Goal: Task Accomplishment & Management: Manage account settings

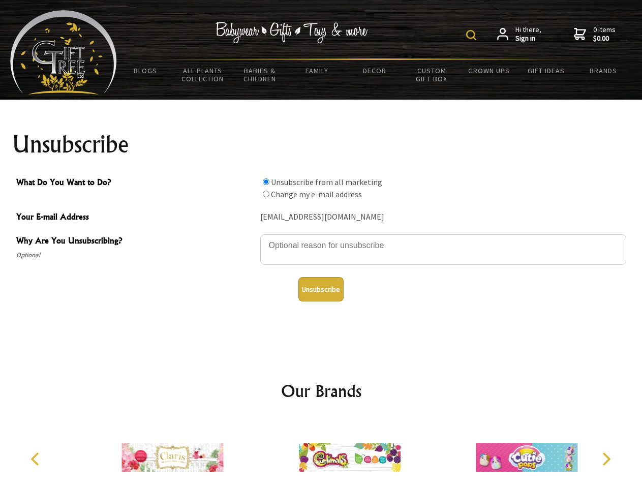
click at [473, 35] on img at bounding box center [471, 35] width 10 height 10
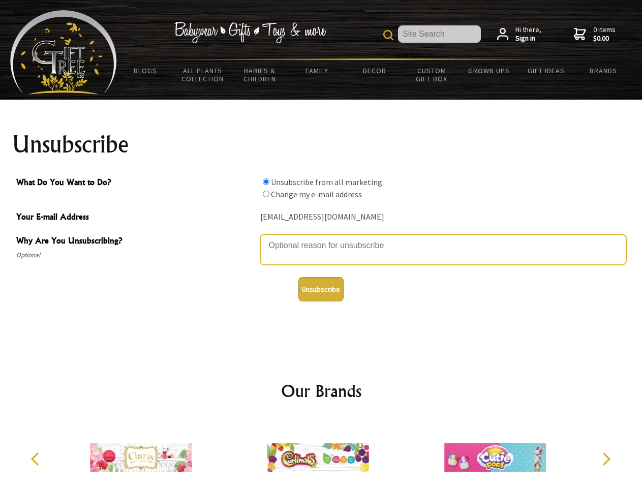
click at [321, 238] on textarea "Why Are You Unsubscribing?" at bounding box center [443, 249] width 366 height 30
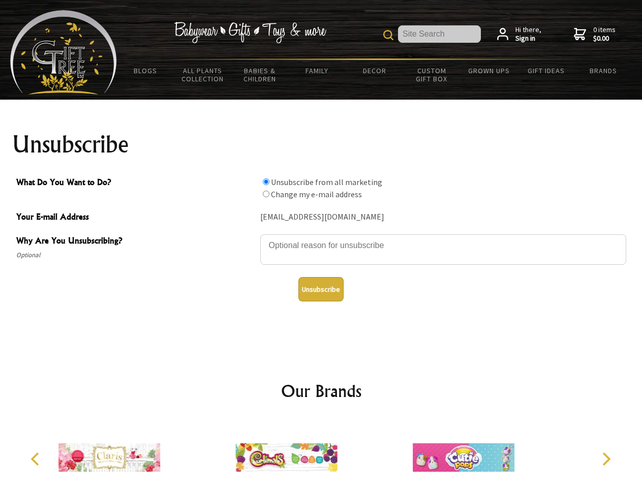
click at [266, 181] on input "What Do You Want to Do?" at bounding box center [266, 181] width 7 height 7
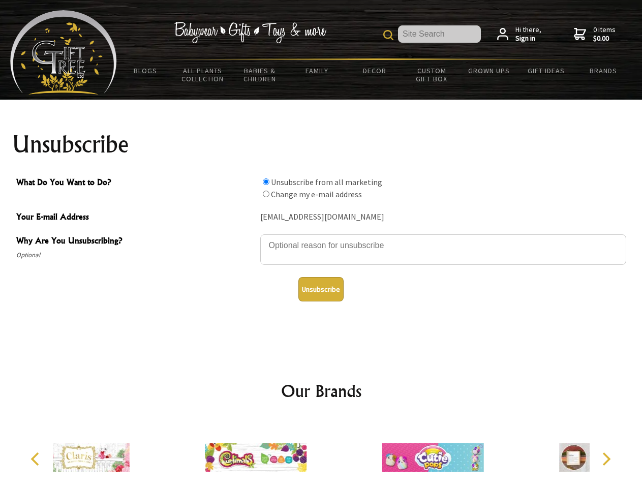
click at [266, 194] on input "What Do You Want to Do?" at bounding box center [266, 194] width 7 height 7
radio input "true"
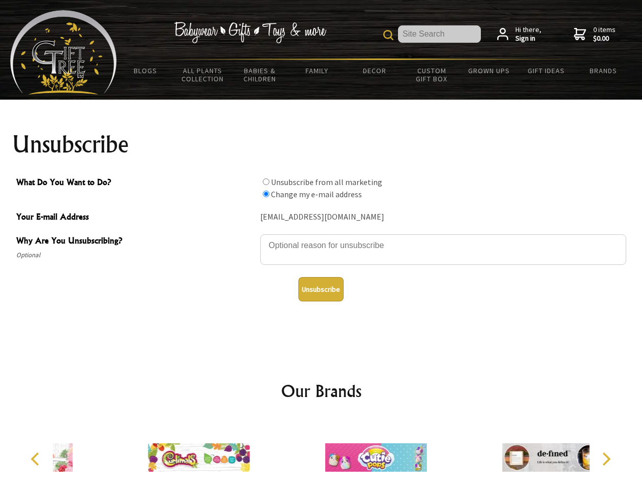
click at [321, 289] on button "Unsubscribe" at bounding box center [320, 289] width 45 height 24
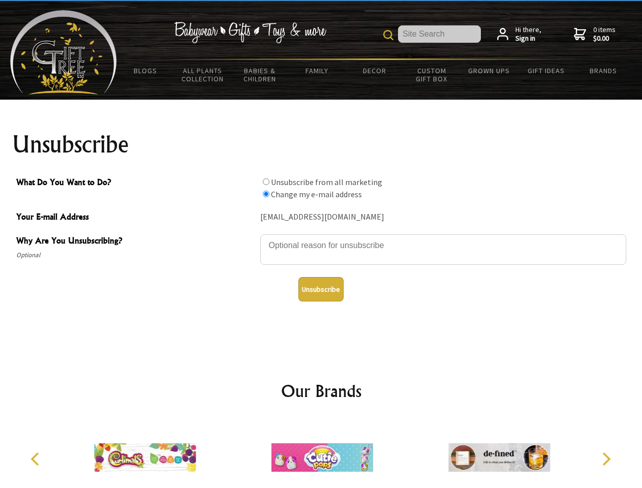
click at [321, 453] on img at bounding box center [322, 457] width 102 height 76
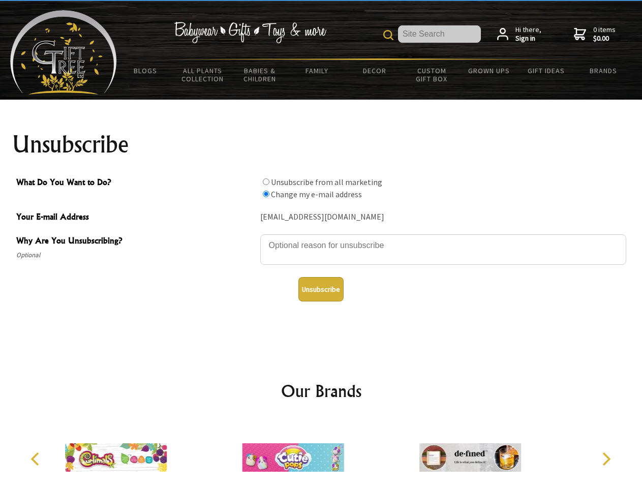
click at [37, 459] on icon "Previous" at bounding box center [35, 458] width 13 height 13
click at [606, 459] on icon "Next" at bounding box center [605, 458] width 13 height 13
